Goal: Information Seeking & Learning: Learn about a topic

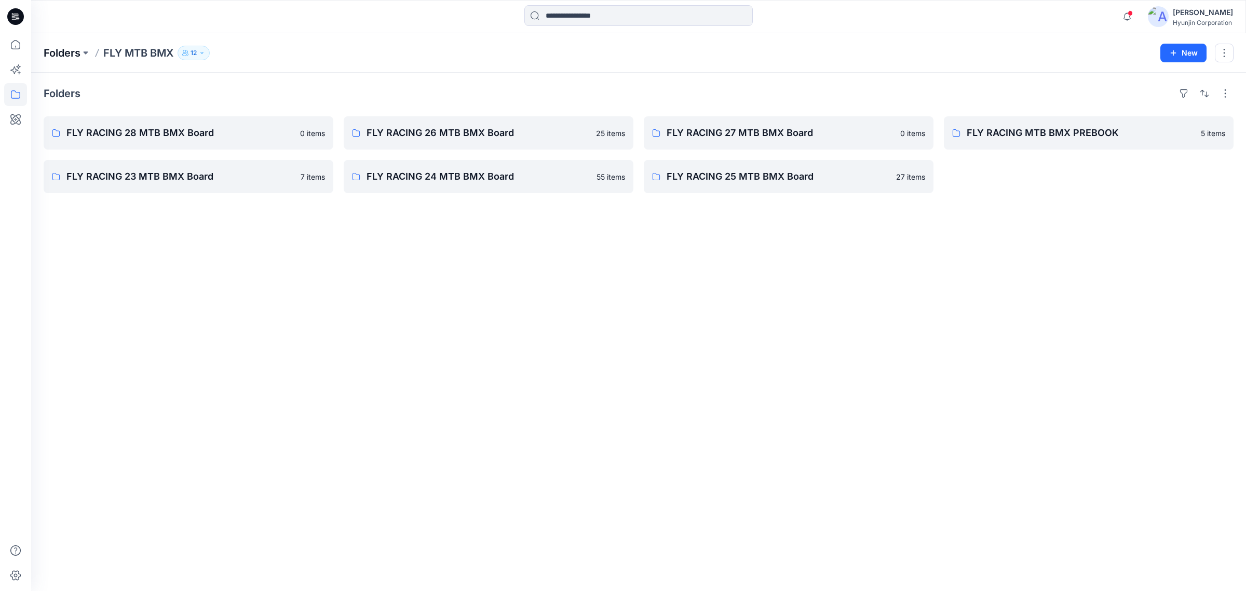
click at [76, 53] on p "Folders" at bounding box center [62, 53] width 37 height 15
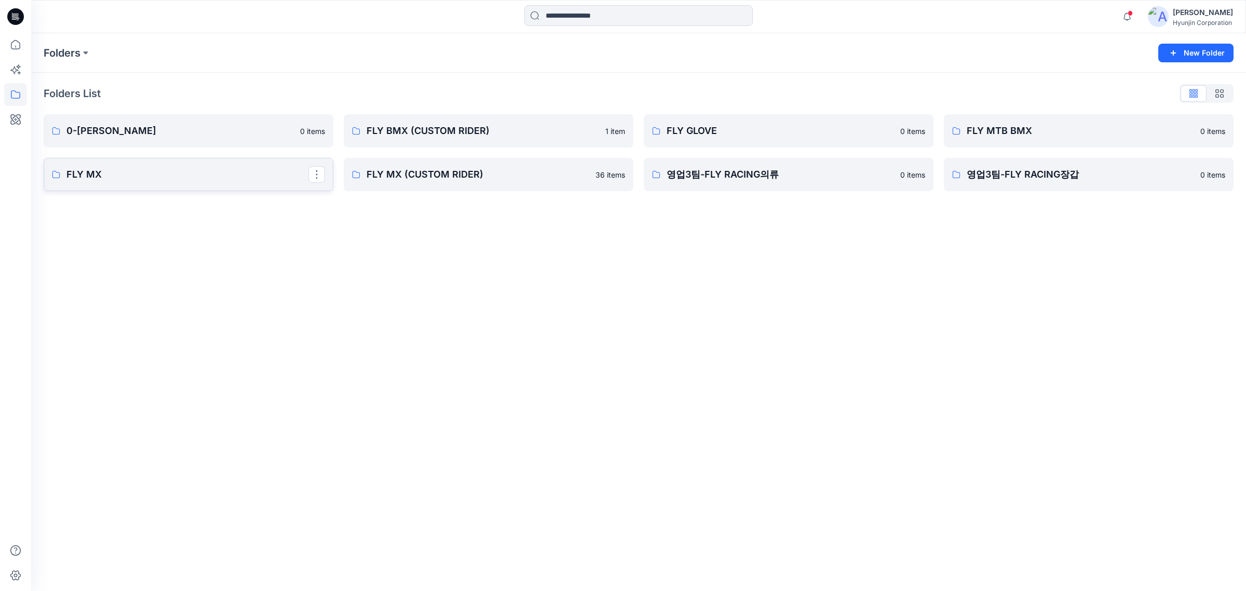
click at [214, 167] on p "FLY MX" at bounding box center [187, 174] width 242 height 15
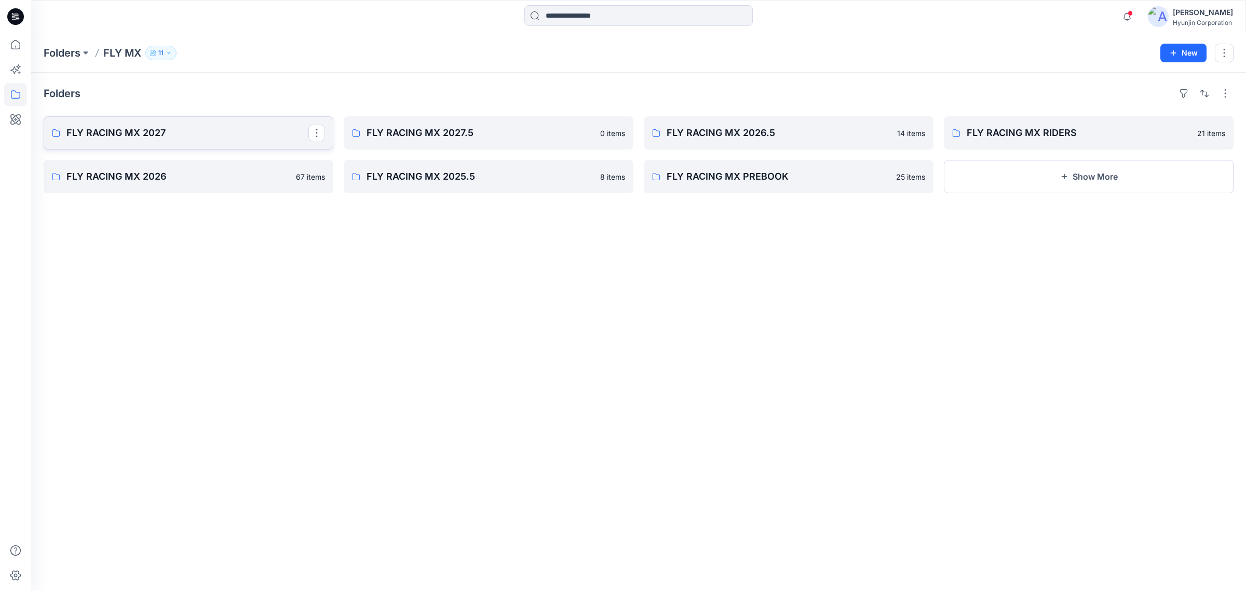
click at [188, 133] on p "FLY RACING MX 2027" at bounding box center [187, 133] width 242 height 15
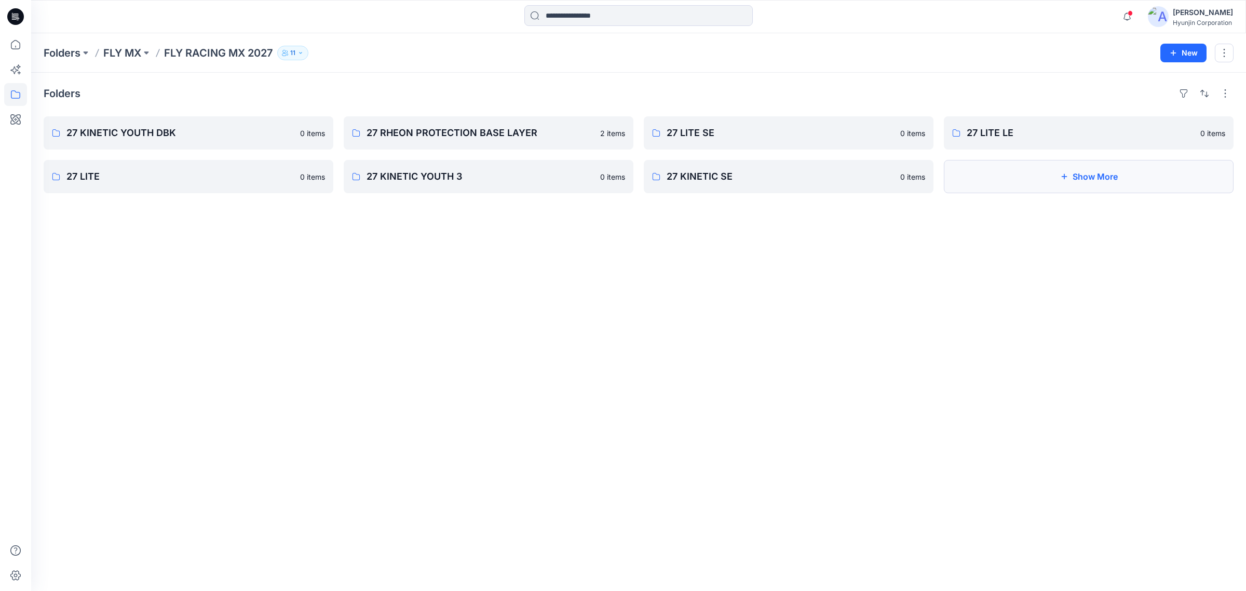
click at [1058, 169] on button "Show More" at bounding box center [1089, 176] width 290 height 33
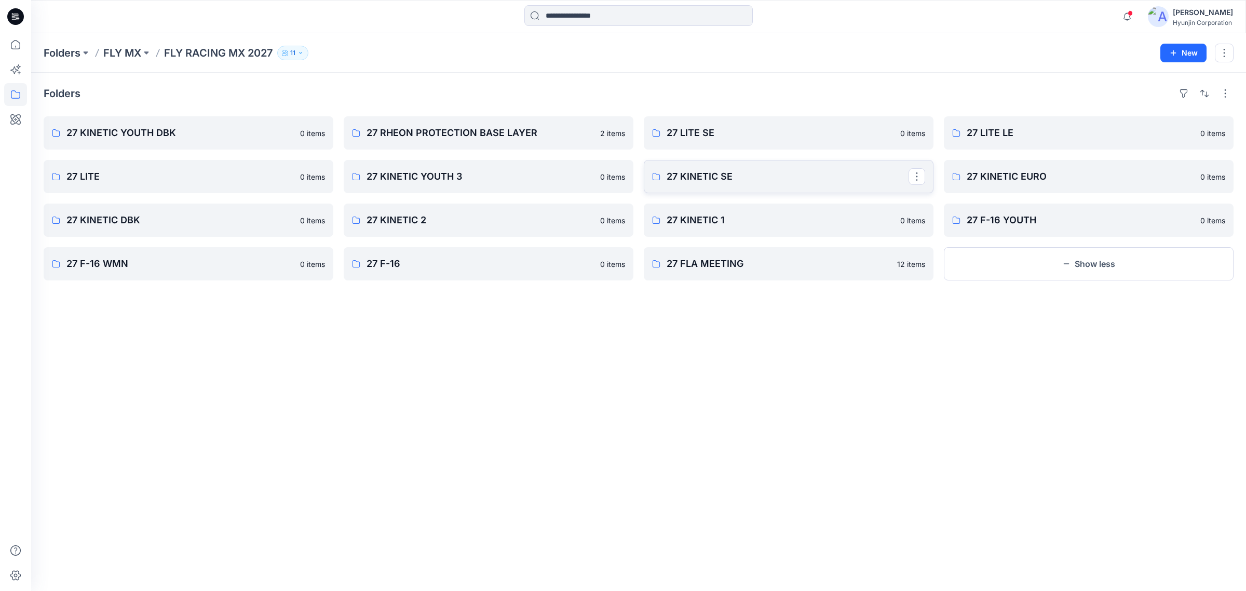
click at [710, 168] on link "27 KINETIC SE" at bounding box center [789, 176] width 290 height 33
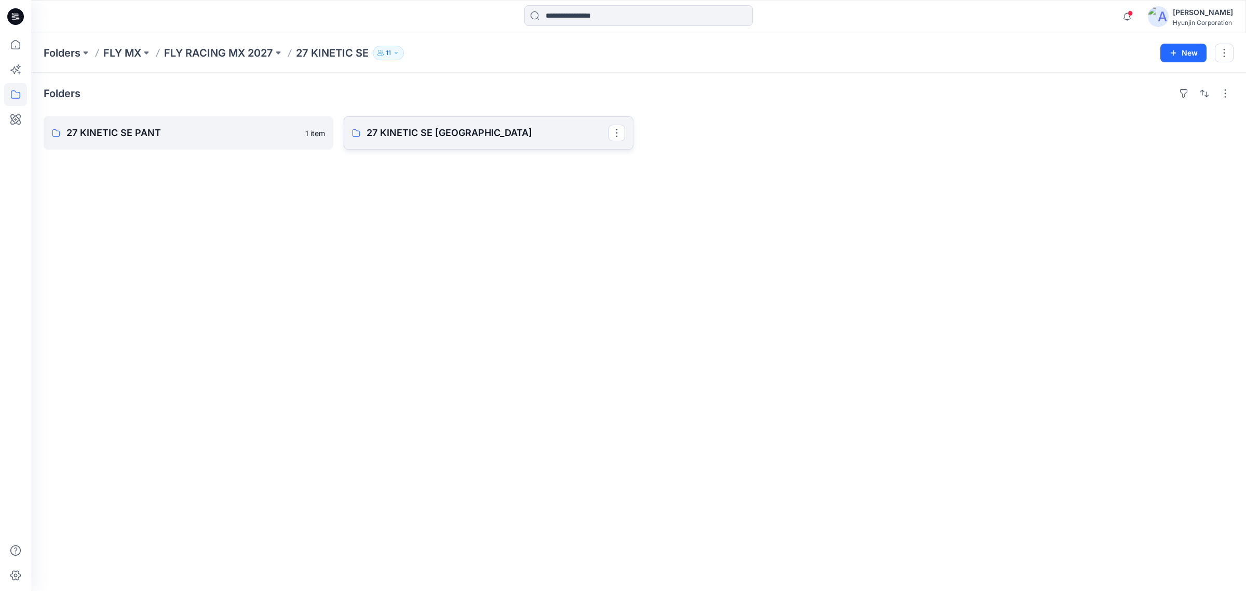
click at [481, 129] on p "27 KINETIC SE [GEOGRAPHIC_DATA]" at bounding box center [487, 133] width 242 height 15
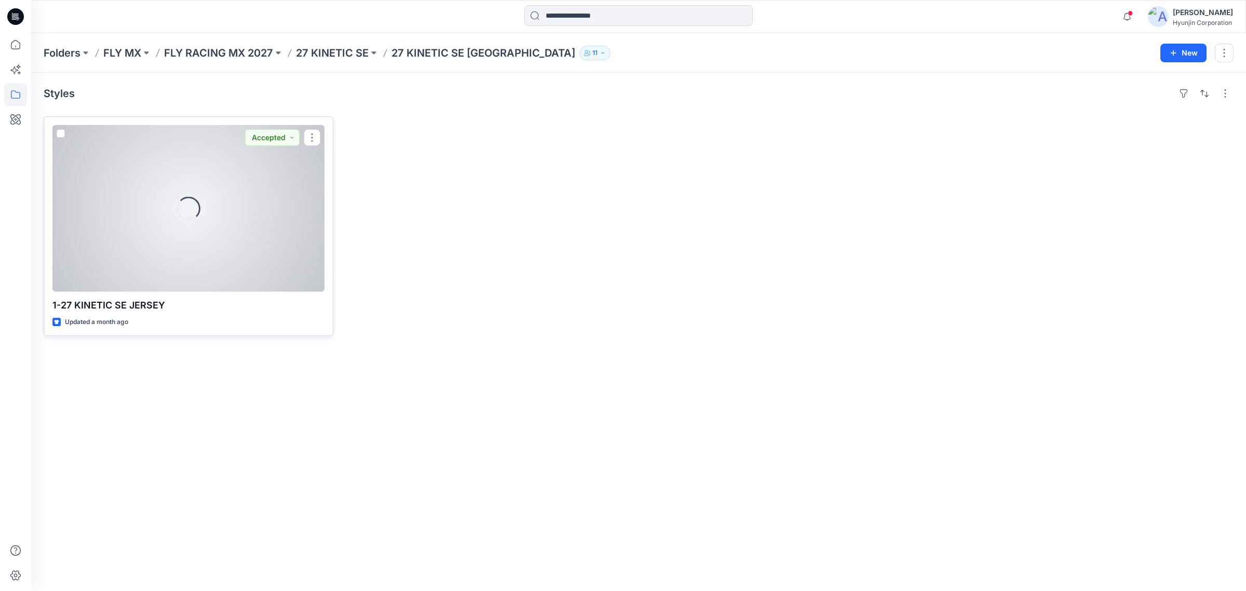
click at [197, 201] on div "Loading..." at bounding box center [188, 208] width 24 height 24
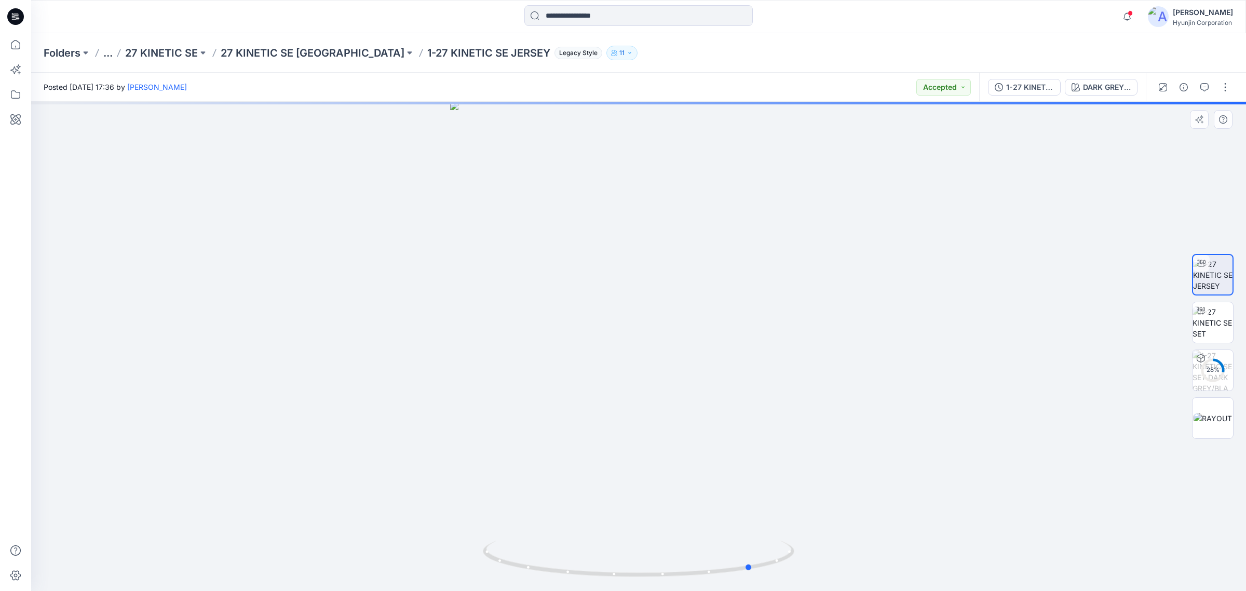
click at [553, 523] on div at bounding box center [638, 346] width 1214 height 489
drag, startPoint x: 709, startPoint y: 531, endPoint x: 696, endPoint y: 538, distance: 14.9
click at [691, 538] on div at bounding box center [638, 346] width 1214 height 489
drag, startPoint x: 696, startPoint y: 538, endPoint x: 616, endPoint y: 539, distance: 80.4
click at [741, 522] on div at bounding box center [638, 346] width 1214 height 489
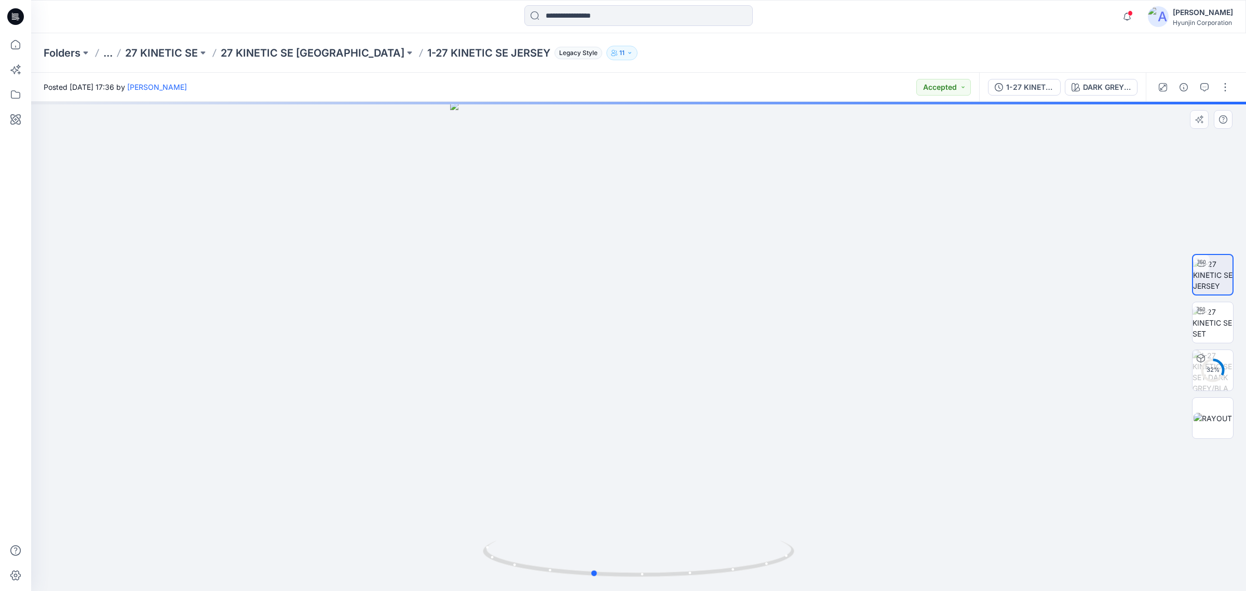
drag, startPoint x: 616, startPoint y: 539, endPoint x: 707, endPoint y: 530, distance: 91.3
click at [707, 530] on div at bounding box center [638, 346] width 1214 height 489
drag, startPoint x: 657, startPoint y: 545, endPoint x: 526, endPoint y: 539, distance: 131.5
click at [482, 555] on div at bounding box center [638, 346] width 1214 height 489
drag, startPoint x: 587, startPoint y: 528, endPoint x: 662, endPoint y: 522, distance: 75.0
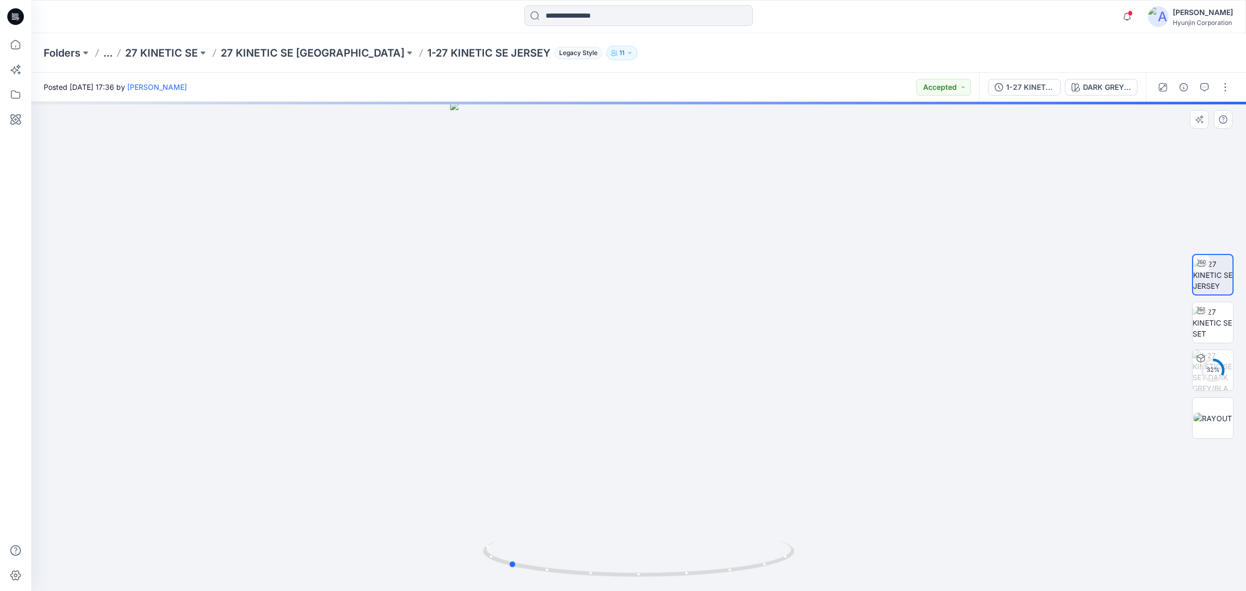
click at [662, 522] on div at bounding box center [638, 346] width 1214 height 489
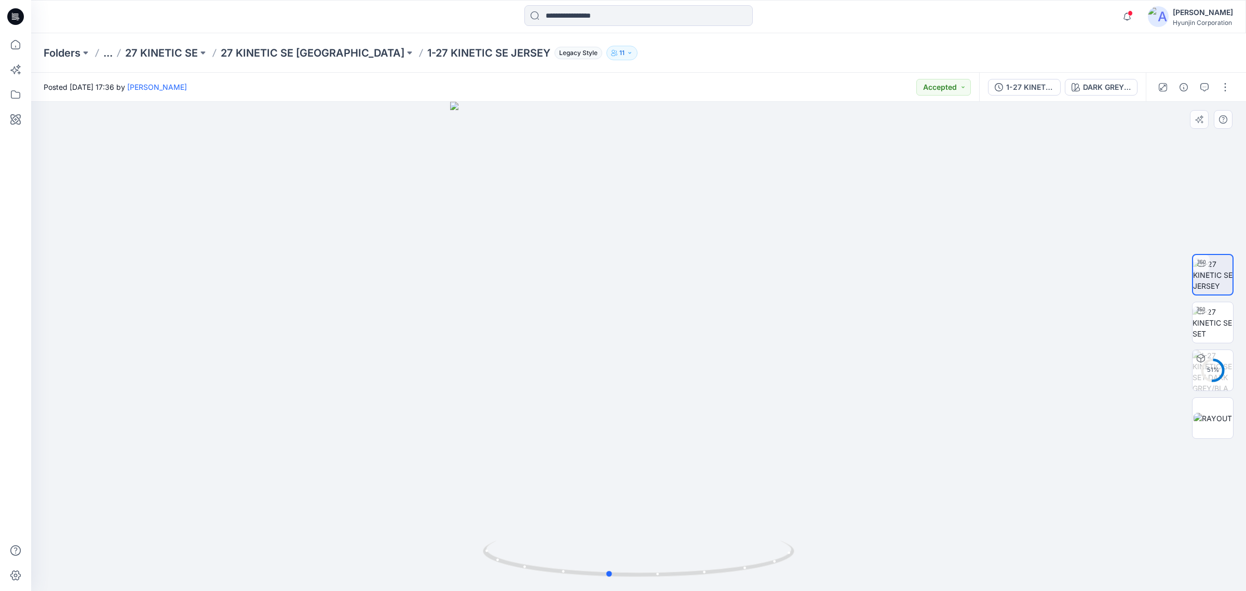
drag, startPoint x: 674, startPoint y: 527, endPoint x: 776, endPoint y: 523, distance: 102.3
click at [772, 499] on div at bounding box center [638, 346] width 1214 height 489
drag, startPoint x: 738, startPoint y: 553, endPoint x: 756, endPoint y: 509, distance: 47.0
click at [756, 509] on div at bounding box center [638, 346] width 1214 height 489
click at [169, 61] on div "Folders ... 27 KINETIC SE 27 KINETIC SE JERSEY 1-27 KINETIC SE JERSEY Legacy St…" at bounding box center [638, 52] width 1214 height 39
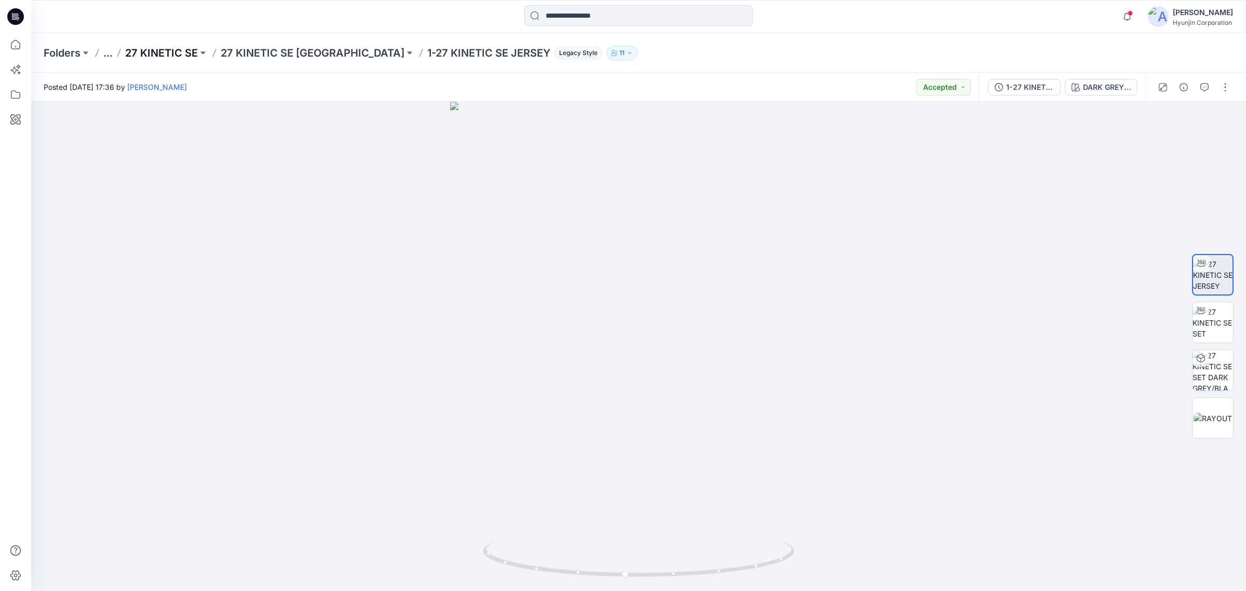
click at [188, 54] on p "27 KINETIC SE" at bounding box center [161, 53] width 73 height 15
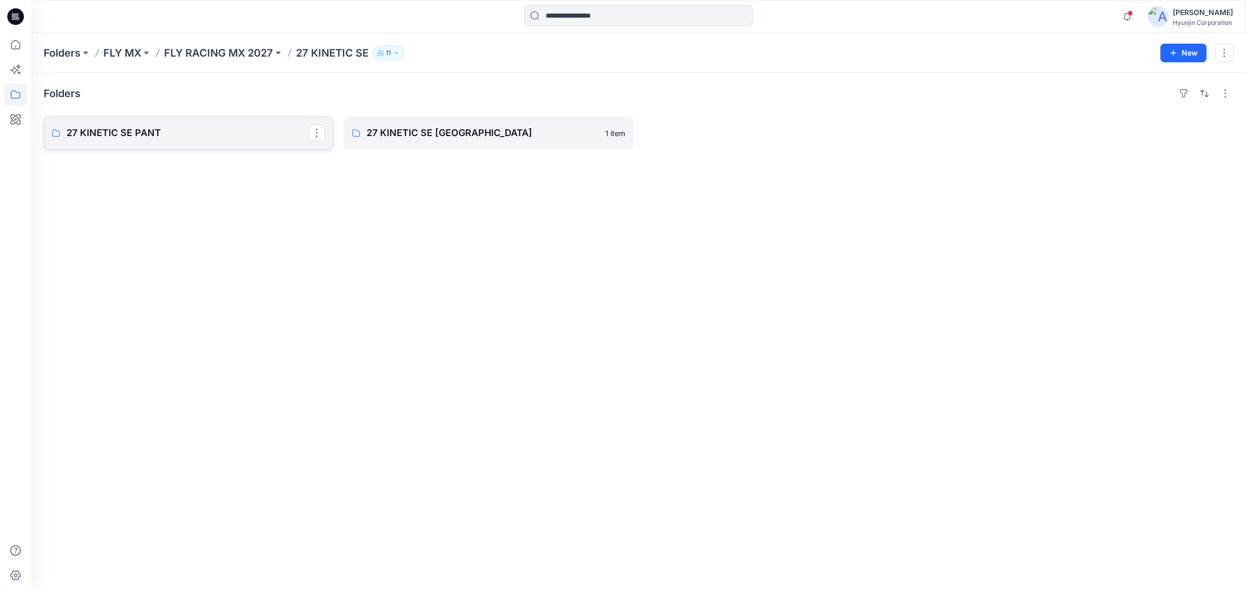
click at [190, 147] on link "27 KINETIC SE PANT" at bounding box center [189, 132] width 290 height 33
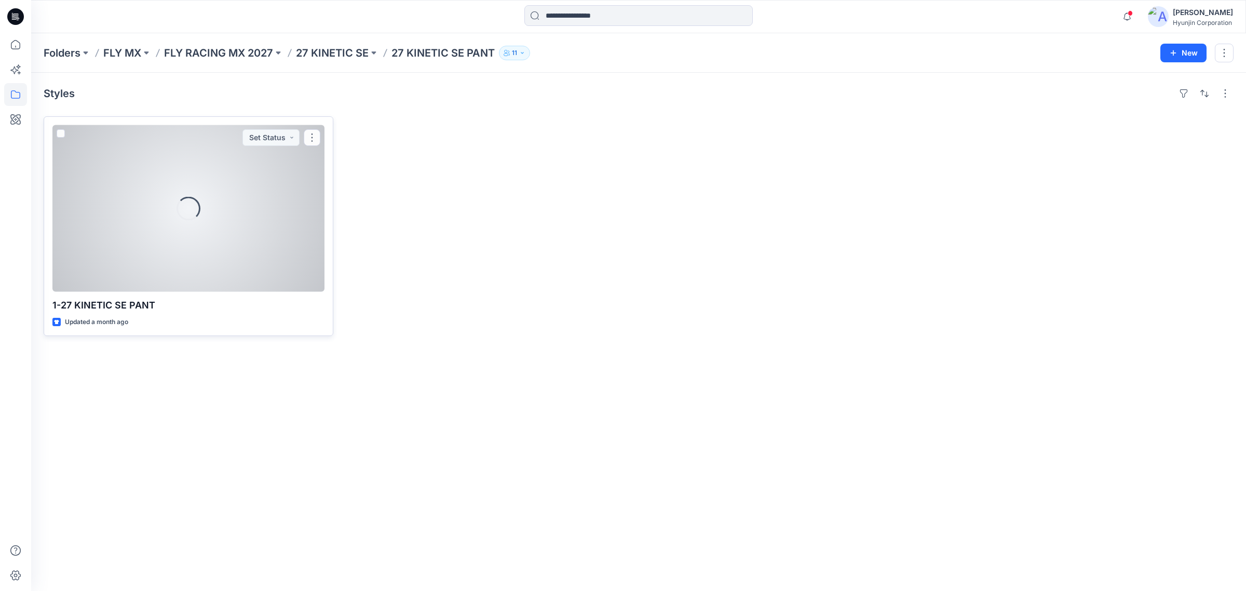
click at [243, 216] on div "Loading..." at bounding box center [188, 208] width 272 height 167
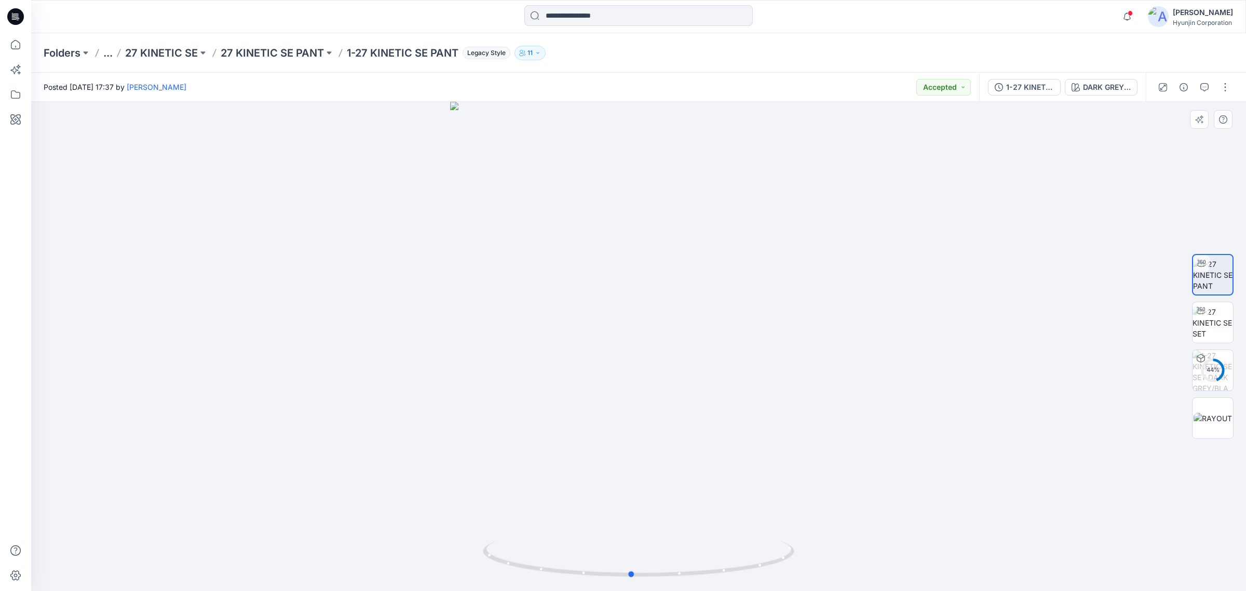
drag, startPoint x: 658, startPoint y: 454, endPoint x: 653, endPoint y: 392, distance: 62.0
click at [653, 392] on div at bounding box center [638, 346] width 1214 height 489
drag, startPoint x: 111, startPoint y: 349, endPoint x: 530, endPoint y: 392, distance: 422.1
click at [131, 349] on div at bounding box center [638, 346] width 1214 height 489
drag, startPoint x: 662, startPoint y: 436, endPoint x: 527, endPoint y: 420, distance: 135.9
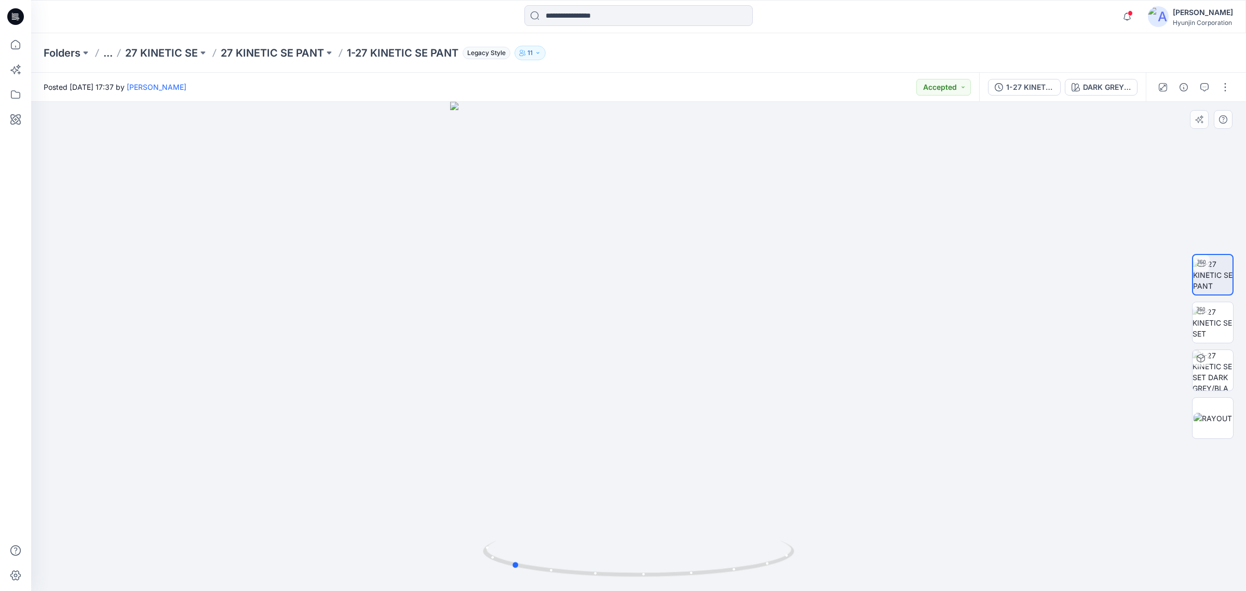
click at [527, 420] on div at bounding box center [638, 346] width 1214 height 489
